Goal: Task Accomplishment & Management: Manage account settings

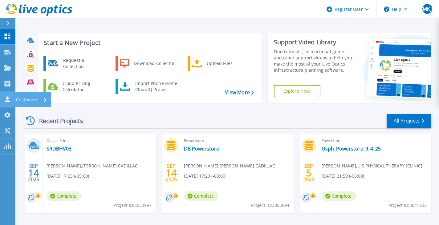
click at [4, 99] on icon at bounding box center [7, 99] width 7 height 6
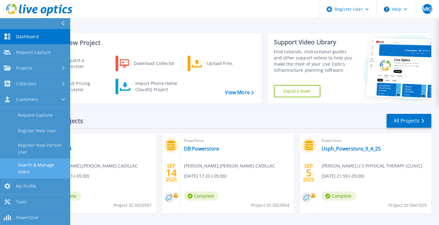
click at [43, 166] on link "Search & Manage Users" at bounding box center [35, 169] width 70 height 20
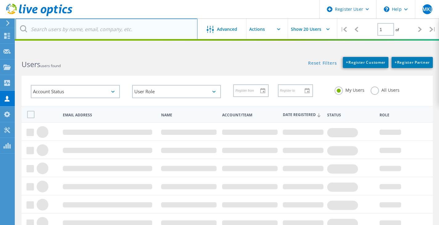
click at [79, 29] on input "text" at bounding box center [106, 29] width 182 height 22
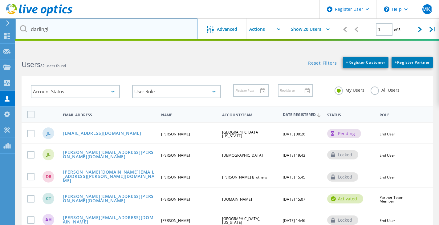
type input "darlingii"
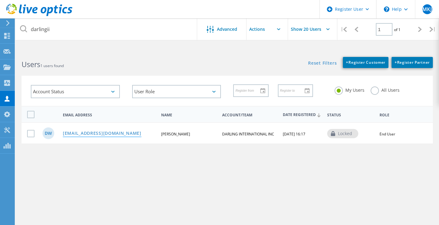
click at [100, 132] on link "[EMAIL_ADDRESS][DOMAIN_NAME]" at bounding box center [102, 133] width 79 height 5
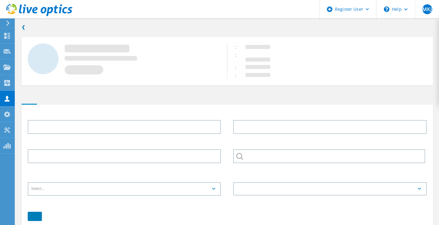
type input "[PERSON_NAME]"
type input "DARLING INTERNATIONAL INC"
type input "English"
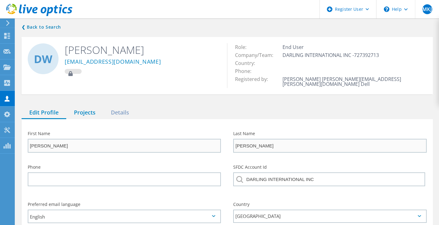
click at [90, 107] on div "Projects" at bounding box center [84, 113] width 37 height 13
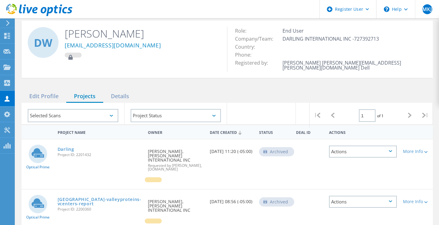
drag, startPoint x: 155, startPoint y: 153, endPoint x: 148, endPoint y: 132, distance: 22.1
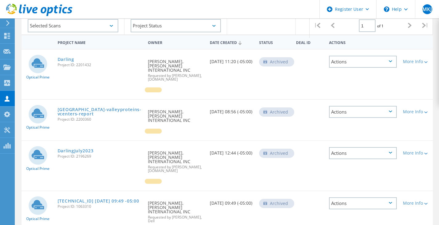
drag, startPoint x: 190, startPoint y: 140, endPoint x: 184, endPoint y: 166, distance: 26.0
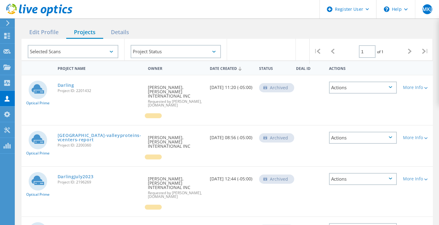
drag, startPoint x: 184, startPoint y: 166, endPoint x: 197, endPoint y: 139, distance: 29.9
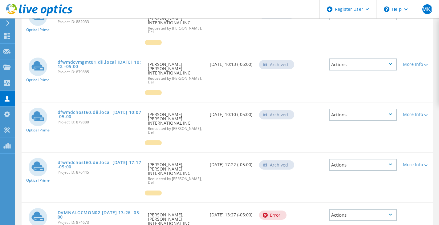
scroll to position [353, 0]
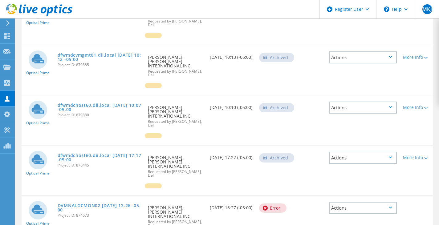
drag, startPoint x: 197, startPoint y: 139, endPoint x: 190, endPoint y: 186, distance: 47.4
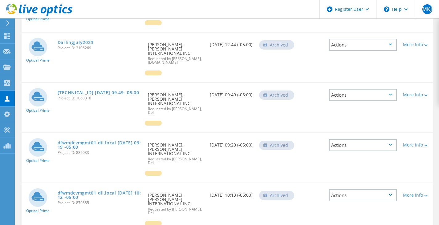
drag, startPoint x: 190, startPoint y: 186, endPoint x: 198, endPoint y: 129, distance: 57.5
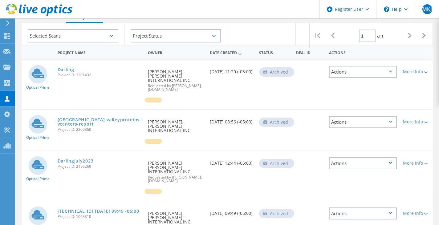
drag, startPoint x: 197, startPoint y: 128, endPoint x: 193, endPoint y: 83, distance: 44.9
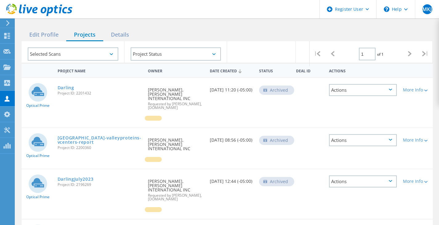
drag, startPoint x: 205, startPoint y: 138, endPoint x: 202, endPoint y: 106, distance: 32.2
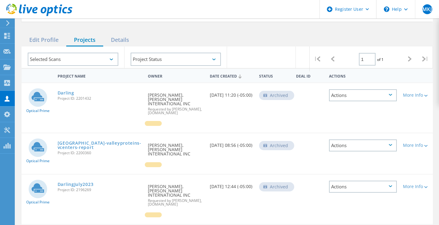
drag, startPoint x: 200, startPoint y: 104, endPoint x: 144, endPoint y: 99, distance: 56.7
click at [144, 99] on div "Optical Prime Darling Project ID: 2201432 Requested By [PERSON_NAME], [PERSON_N…" at bounding box center [227, 108] width 411 height 50
click at [144, 99] on div "Darling Project ID: 2201432" at bounding box center [100, 94] width 91 height 23
drag, startPoint x: 151, startPoint y: 100, endPoint x: 176, endPoint y: 105, distance: 26.1
click at [176, 107] on span "Requested by [PERSON_NAME], [DOMAIN_NAME]" at bounding box center [175, 110] width 55 height 7
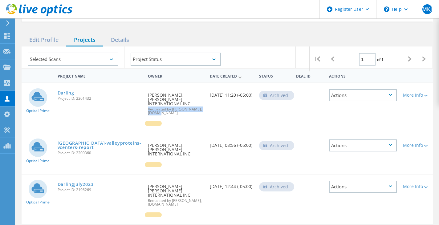
click at [176, 107] on span "Requested by [PERSON_NAME], [DOMAIN_NAME]" at bounding box center [175, 110] width 55 height 7
drag, startPoint x: 176, startPoint y: 105, endPoint x: 146, endPoint y: 90, distance: 34.4
click at [146, 90] on div "Requested By [PERSON_NAME], [PERSON_NAME] INTERNATIONAL INC Requested by [PERSO…" at bounding box center [176, 102] width 62 height 38
click at [146, 89] on div "Requested By [PERSON_NAME], [PERSON_NAME] INTERNATIONAL INC Requested by [PERSO…" at bounding box center [176, 102] width 62 height 38
drag, startPoint x: 146, startPoint y: 89, endPoint x: 183, endPoint y: 108, distance: 41.7
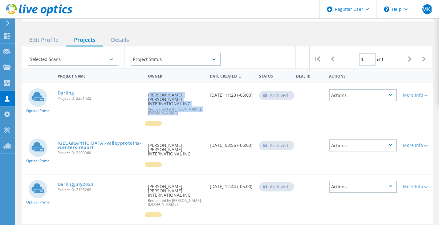
click at [183, 108] on div "Requested By [PERSON_NAME], [PERSON_NAME] INTERNATIONAL INC Requested by [PERSO…" at bounding box center [176, 102] width 62 height 38
drag, startPoint x: 183, startPoint y: 108, endPoint x: 138, endPoint y: 91, distance: 48.2
click at [138, 91] on div "Optical Prime Darling Project ID: 2201432 Requested By [PERSON_NAME], [PERSON_N…" at bounding box center [227, 108] width 411 height 50
click at [138, 91] on div "Darling Project ID: 2201432" at bounding box center [100, 94] width 91 height 23
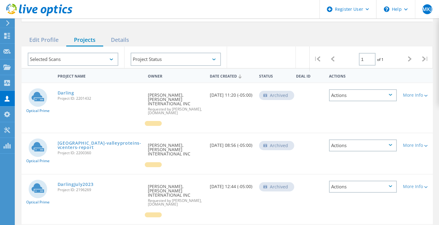
drag, startPoint x: 138, startPoint y: 91, endPoint x: 183, endPoint y: 106, distance: 47.8
click at [183, 106] on div "Optical Prime Darling Project ID: 2201432 Requested By [PERSON_NAME], [PERSON_N…" at bounding box center [227, 108] width 411 height 50
click at [183, 106] on div "Requested By [PERSON_NAME], [PERSON_NAME] INTERNATIONAL INC Requested by [PERSO…" at bounding box center [176, 102] width 62 height 38
drag, startPoint x: 183, startPoint y: 106, endPoint x: 150, endPoint y: 89, distance: 37.2
click at [150, 89] on div "Requested By [PERSON_NAME], [PERSON_NAME] INTERNATIONAL INC Requested by [PERSO…" at bounding box center [176, 102] width 62 height 38
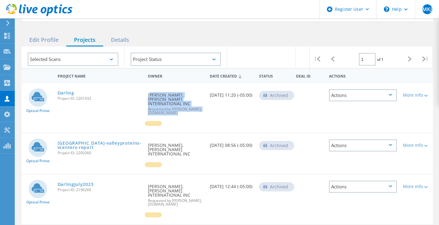
click at [150, 89] on div "Requested By [PERSON_NAME], [PERSON_NAME] INTERNATIONAL INC Requested by [PERSO…" at bounding box center [176, 102] width 62 height 38
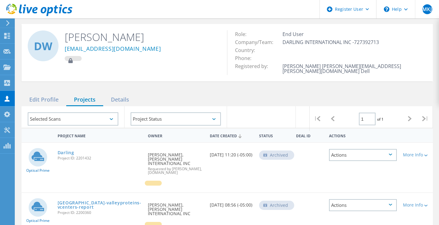
scroll to position [0, 0]
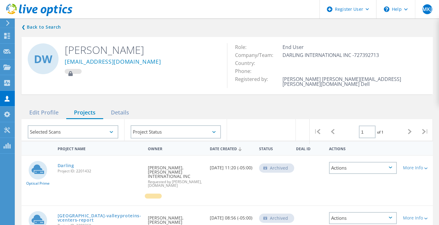
drag, startPoint x: 135, startPoint y: 101, endPoint x: 135, endPoint y: 54, distance: 47.7
drag, startPoint x: 315, startPoint y: 60, endPoint x: 401, endPoint y: 80, distance: 87.9
click at [401, 80] on div "Role: End User Company/Team: DARLING INTERNATIONAL INC -727392713 Country: Phon…" at bounding box center [326, 65] width 199 height 45
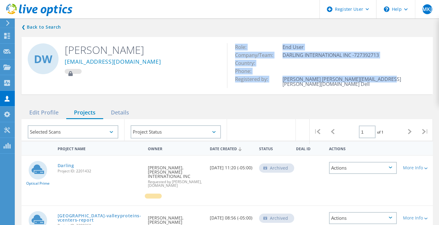
drag, startPoint x: 401, startPoint y: 80, endPoint x: 233, endPoint y: 43, distance: 171.4
click at [233, 43] on div "Role: End User Company/Team: DARLING INTERNATIONAL INC -727392713 Country: Phon…" at bounding box center [329, 65] width 205 height 57
click at [234, 43] on div "Role: End User Company/Team: DARLING INTERNATIONAL INC -727392713 Country: Phon…" at bounding box center [329, 65] width 205 height 57
click at [43, 107] on div "Edit Profile" at bounding box center [44, 113] width 45 height 13
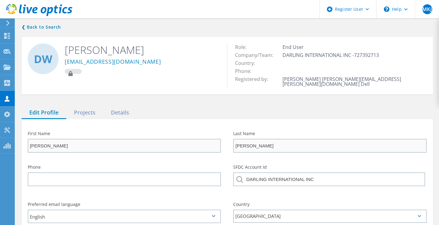
click at [226, 63] on div "DW [PERSON_NAME] [EMAIL_ADDRESS][DOMAIN_NAME]" at bounding box center [124, 59] width 205 height 44
click at [83, 108] on div "Projects" at bounding box center [84, 113] width 37 height 13
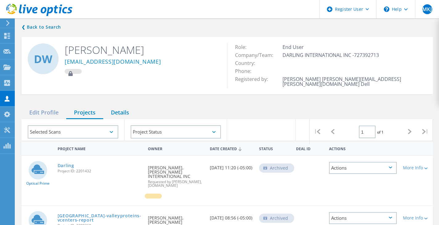
click at [124, 108] on div "Details" at bounding box center [120, 113] width 34 height 13
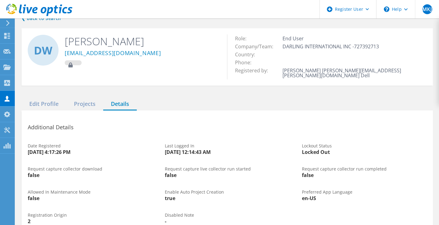
drag, startPoint x: 130, startPoint y: 156, endPoint x: 125, endPoint y: 174, distance: 19.1
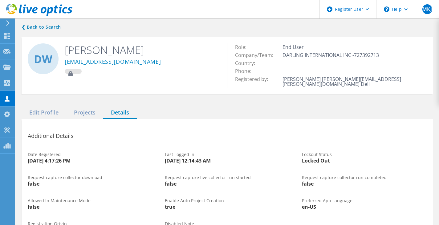
drag, startPoint x: 309, startPoint y: 157, endPoint x: 238, endPoint y: 63, distance: 117.5
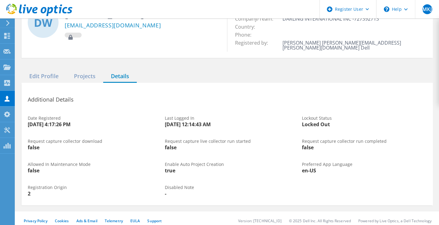
drag, startPoint x: 230, startPoint y: 60, endPoint x: 230, endPoint y: 146, distance: 85.9
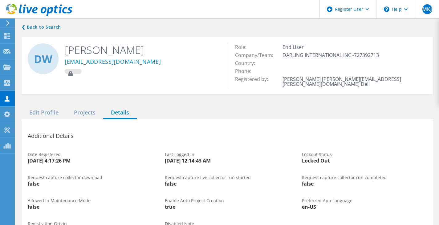
drag, startPoint x: 229, startPoint y: 137, endPoint x: 166, endPoint y: 15, distance: 137.1
click at [49, 108] on div "Edit Profile" at bounding box center [44, 113] width 45 height 13
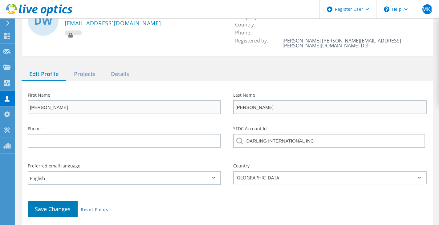
scroll to position [32, 0]
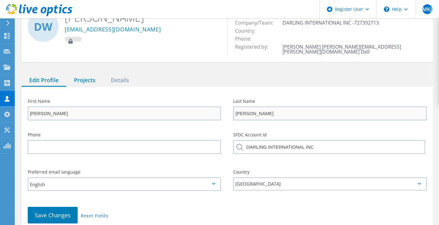
click at [87, 74] on div "Projects" at bounding box center [84, 80] width 37 height 13
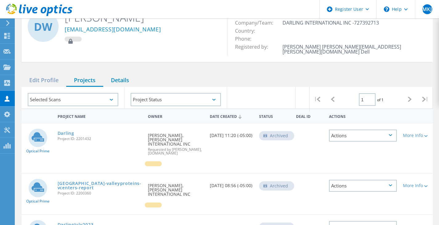
click at [123, 74] on div "Details" at bounding box center [120, 80] width 34 height 13
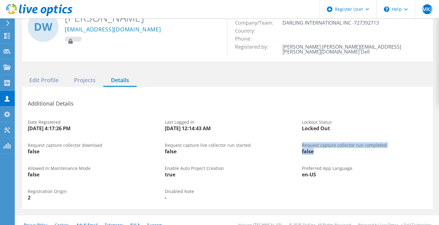
drag, startPoint x: 302, startPoint y: 137, endPoint x: 362, endPoint y: 144, distance: 60.1
click at [362, 144] on div "Request capture collector run completed false" at bounding box center [364, 148] width 137 height 23
drag, startPoint x: 362, startPoint y: 144, endPoint x: 295, endPoint y: 137, distance: 66.9
click at [295, 137] on div "Request capture collector download false Request capture live collector run sta…" at bounding box center [227, 148] width 411 height 23
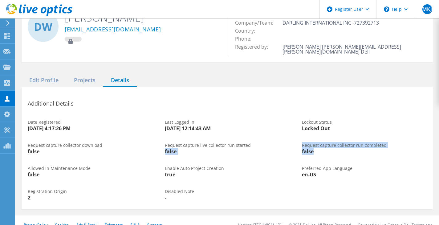
click at [295, 137] on div "Request capture live collector run started false" at bounding box center [227, 148] width 137 height 23
drag, startPoint x: 365, startPoint y: 148, endPoint x: 369, endPoint y: 148, distance: 4.6
click at [369, 148] on div "Request capture collector run completed false" at bounding box center [364, 148] width 137 height 23
click at [369, 149] on div "false" at bounding box center [364, 151] width 125 height 5
drag, startPoint x: 369, startPoint y: 148, endPoint x: 283, endPoint y: 136, distance: 86.8
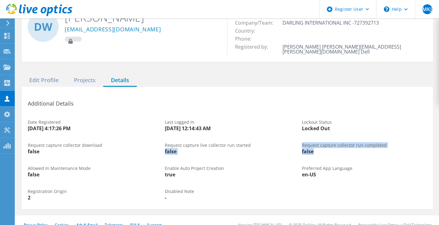
click at [283, 137] on div "Request capture collector download false Request capture live collector run sta…" at bounding box center [227, 148] width 411 height 23
click at [283, 137] on div "Request capture live collector run started false" at bounding box center [227, 148] width 137 height 23
click at [397, 157] on div "Additional Details Date Registered [DATE] 4:17:26 PM Last Logged In [DATE] 12:1…" at bounding box center [227, 148] width 411 height 123
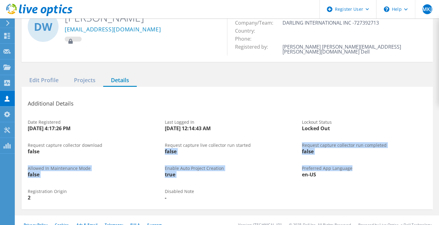
click at [397, 160] on div "Preferred App Language en-[GEOGRAPHIC_DATA]" at bounding box center [364, 171] width 137 height 23
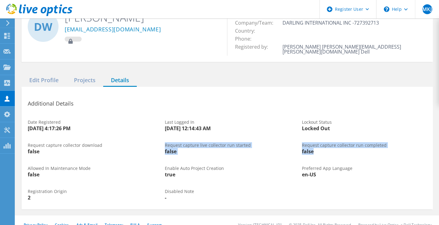
drag, startPoint x: 337, startPoint y: 149, endPoint x: 161, endPoint y: 133, distance: 176.6
click at [161, 137] on div "Request capture collector download false Request capture live collector run sta…" at bounding box center [227, 148] width 411 height 23
click at [161, 137] on div "Request capture live collector run started false" at bounding box center [227, 148] width 137 height 23
drag, startPoint x: 254, startPoint y: 148, endPoint x: 343, endPoint y: 158, distance: 90.1
click at [343, 157] on div "Additional Details Date Registered [DATE] 4:17:26 PM Last Logged In [DATE] 12:1…" at bounding box center [227, 148] width 411 height 123
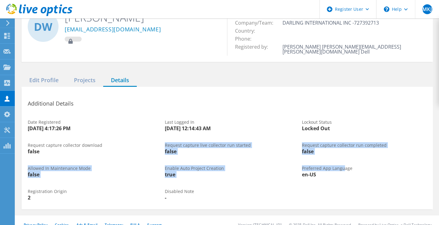
click at [343, 160] on div "Preferred App Language en-[GEOGRAPHIC_DATA]" at bounding box center [364, 171] width 137 height 23
drag, startPoint x: 101, startPoint y: 144, endPoint x: 94, endPoint y: 144, distance: 6.8
click at [94, 144] on div "Additional Details Date Registered [DATE] 4:17:26 PM Last Logged In [DATE] 12:1…" at bounding box center [227, 148] width 411 height 123
click at [94, 144] on div "Request capture collector download false" at bounding box center [90, 148] width 137 height 23
drag, startPoint x: 290, startPoint y: 168, endPoint x: 302, endPoint y: 168, distance: 12.0
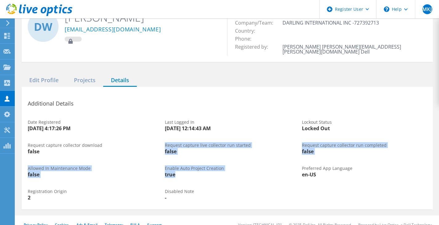
click at [300, 168] on div "Additional Details Date Registered [DATE] 4:17:26 PM Last Logged In [DATE] 12:1…" at bounding box center [227, 148] width 411 height 123
click at [302, 172] on div "en-US" at bounding box center [364, 174] width 125 height 5
